Goal: Task Accomplishment & Management: Use online tool/utility

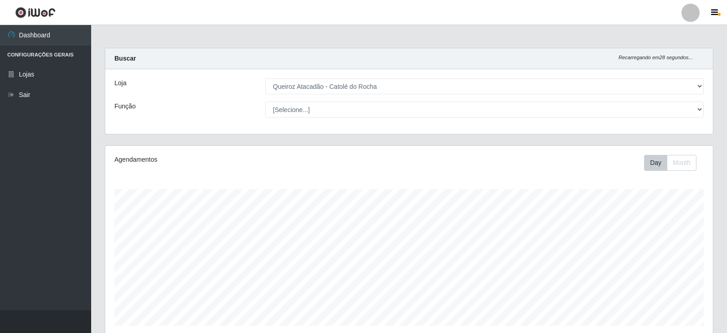
select select "500"
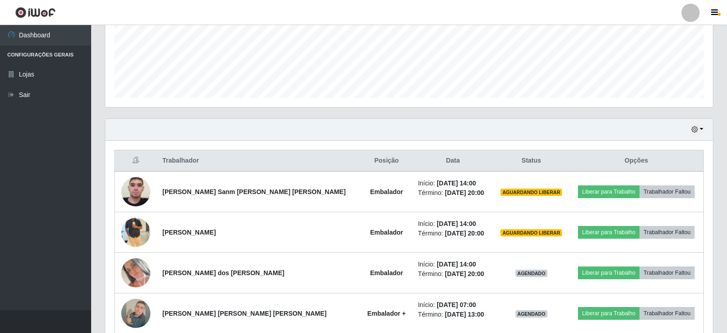
scroll to position [319, 0]
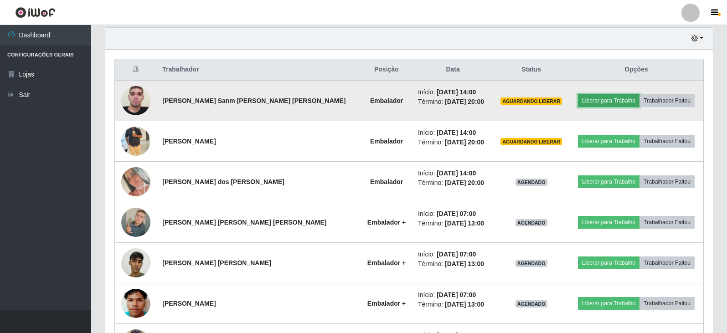
click at [598, 102] on button "Liberar para Trabalho" at bounding box center [609, 100] width 62 height 13
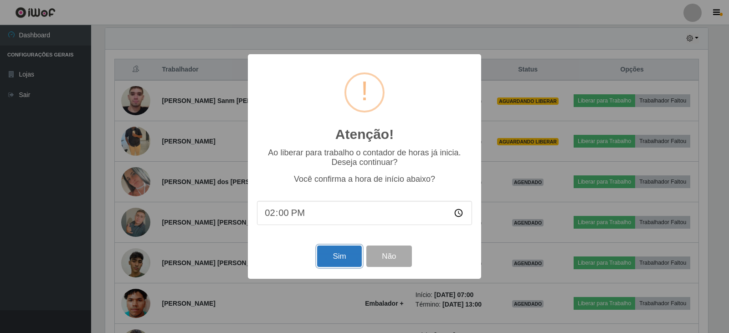
click at [332, 252] on button "Sim" at bounding box center [339, 256] width 44 height 21
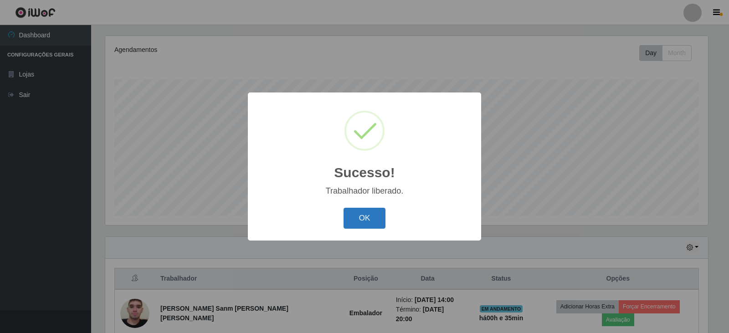
click at [351, 214] on button "OK" at bounding box center [365, 218] width 42 height 21
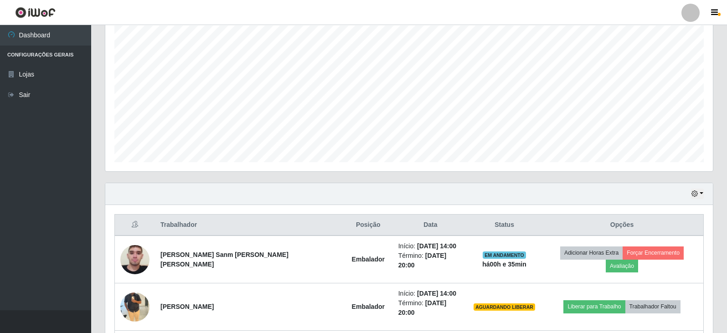
scroll to position [246, 0]
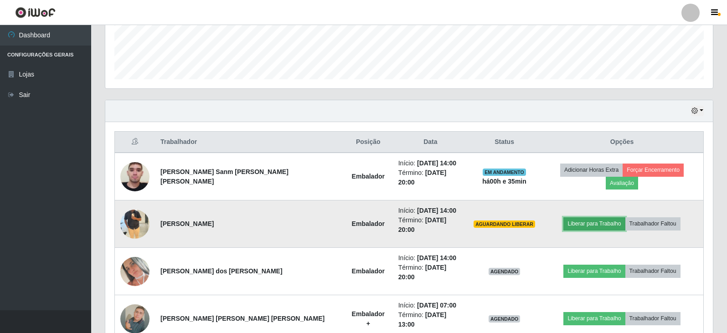
click at [572, 217] on button "Liberar para Trabalho" at bounding box center [594, 223] width 62 height 13
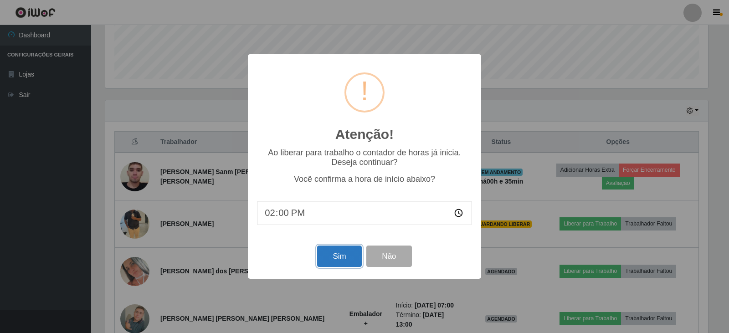
click at [345, 257] on button "Sim" at bounding box center [339, 256] width 44 height 21
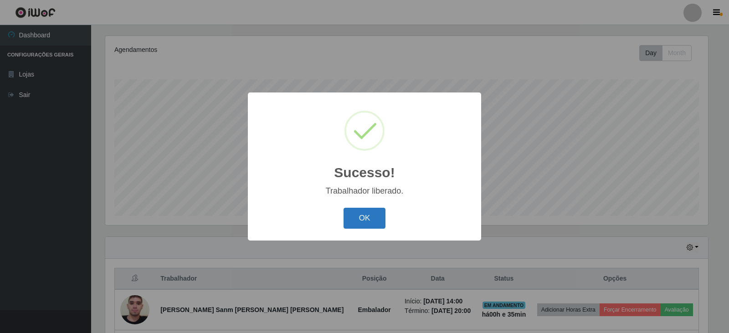
click at [355, 221] on button "OK" at bounding box center [365, 218] width 42 height 21
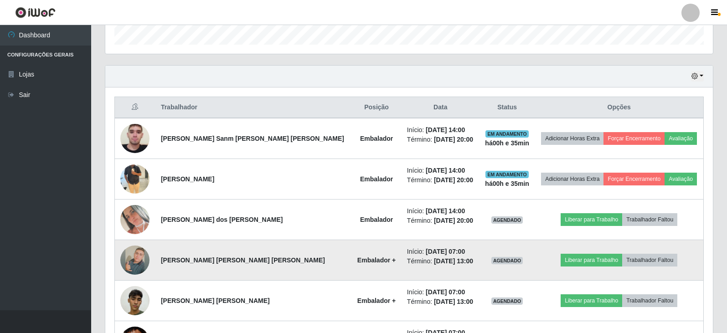
scroll to position [292, 0]
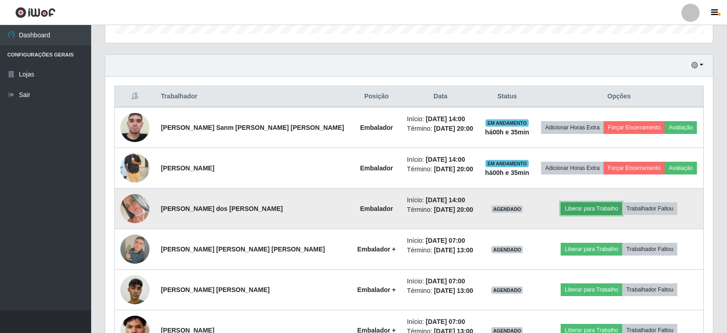
click at [573, 207] on button "Liberar para Trabalho" at bounding box center [591, 208] width 62 height 13
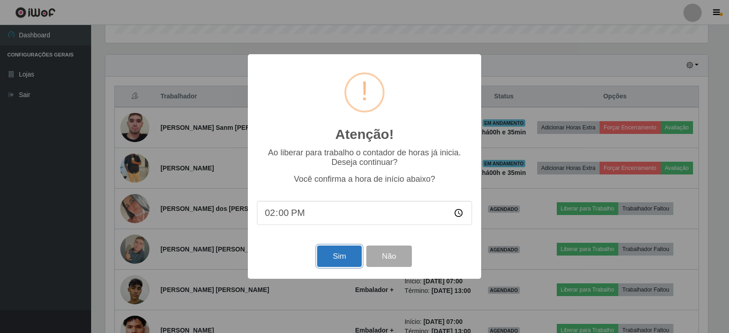
click at [349, 256] on button "Sim" at bounding box center [339, 256] width 44 height 21
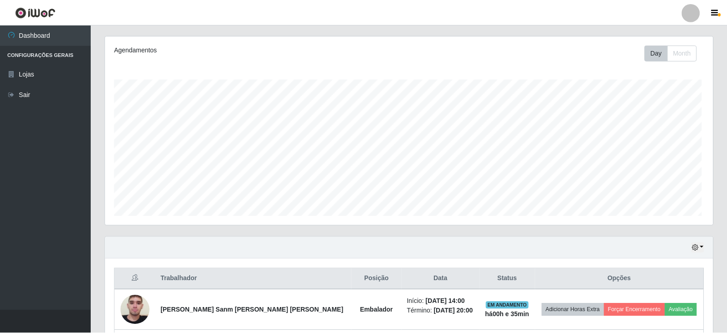
scroll to position [0, 0]
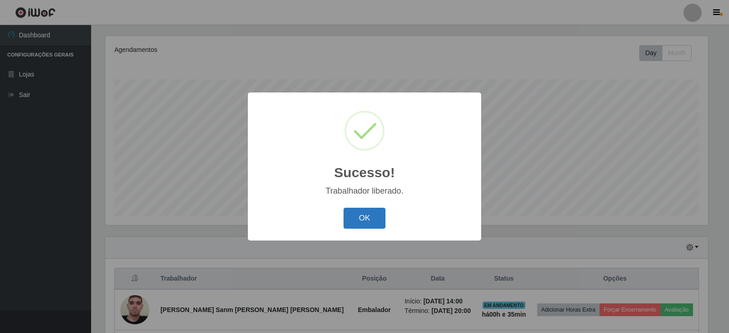
click at [368, 215] on button "OK" at bounding box center [365, 218] width 42 height 21
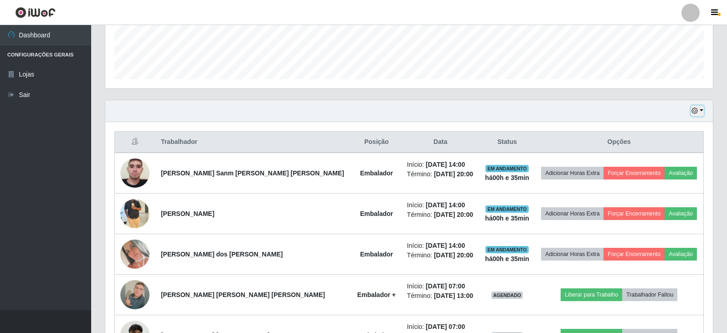
click at [698, 111] on button "button" at bounding box center [697, 111] width 13 height 10
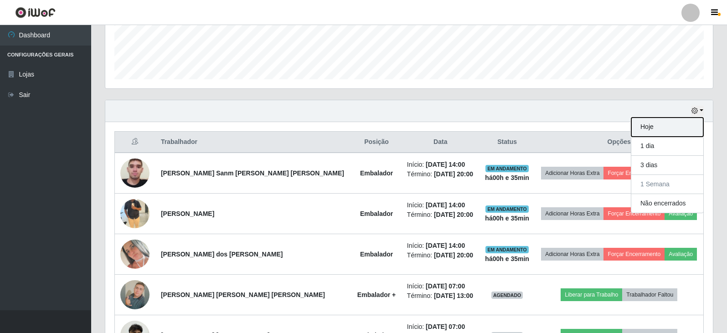
click at [648, 124] on button "Hoje" at bounding box center [667, 127] width 72 height 19
